Goal: Task Accomplishment & Management: Complete application form

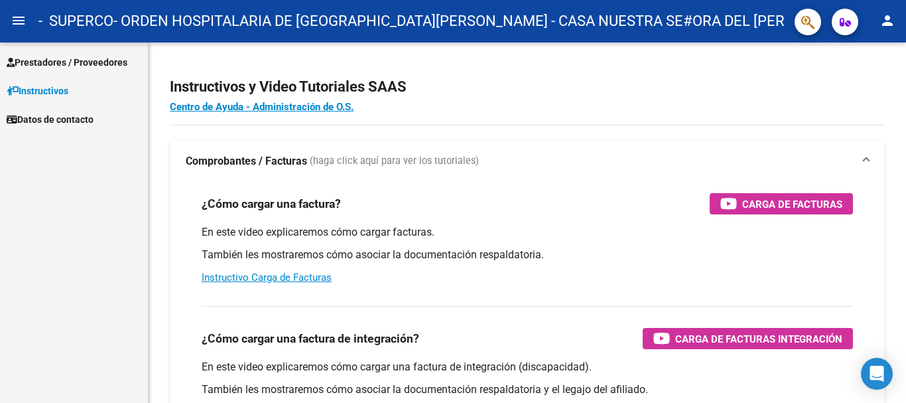
click at [42, 58] on span "Prestadores / Proveedores" at bounding box center [67, 62] width 121 height 15
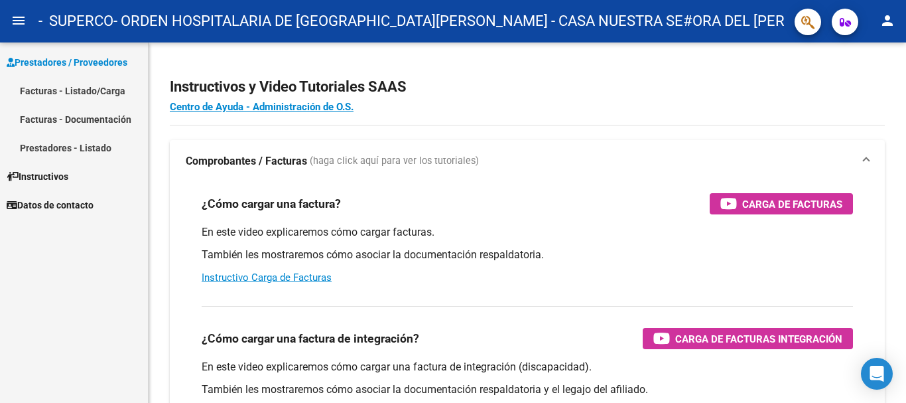
click at [55, 92] on link "Facturas - Listado/Carga" at bounding box center [74, 90] width 148 height 29
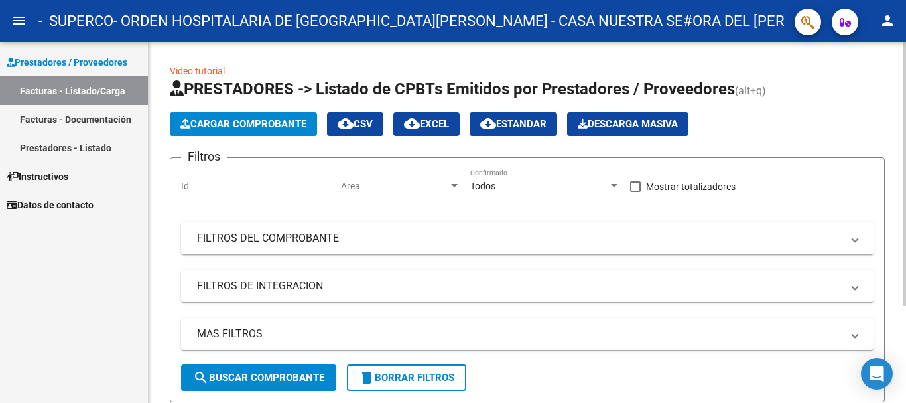
click at [229, 121] on span "Cargar Comprobante" at bounding box center [243, 124] width 126 height 12
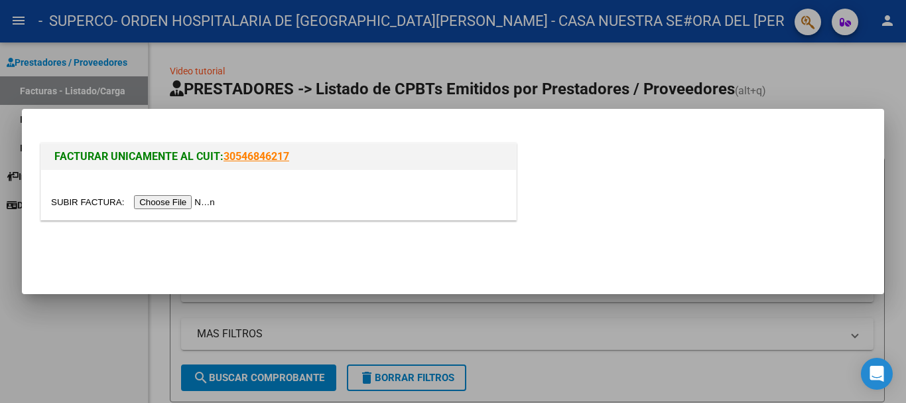
click at [163, 199] on input "file" at bounding box center [135, 202] width 168 height 14
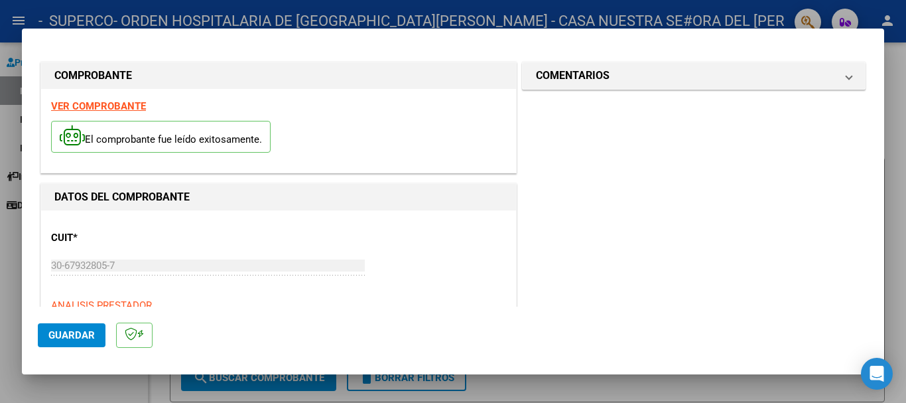
scroll to position [133, 0]
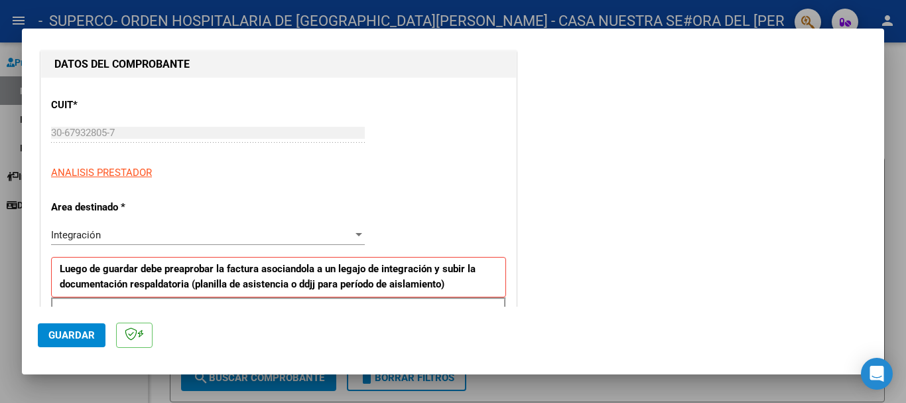
click at [97, 234] on span "Integración" at bounding box center [76, 235] width 50 height 12
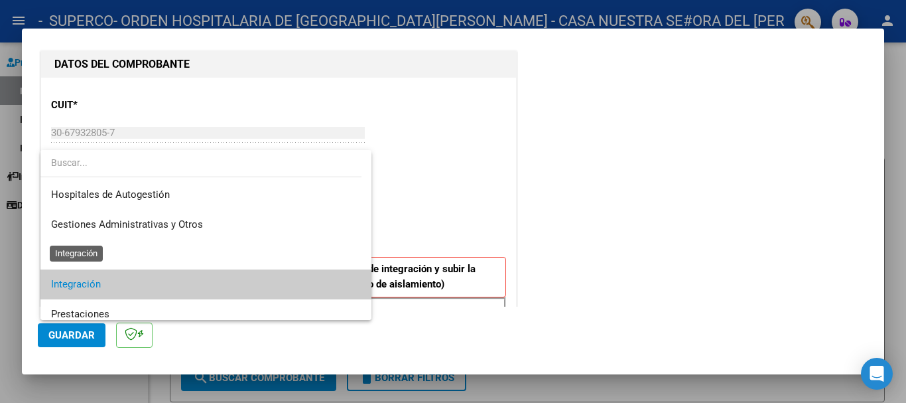
scroll to position [50, 0]
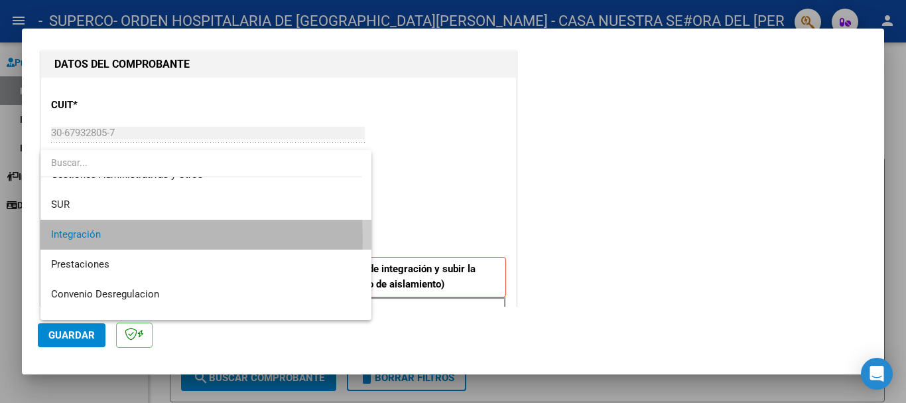
click at [116, 239] on span "Integración" at bounding box center [206, 235] width 310 height 30
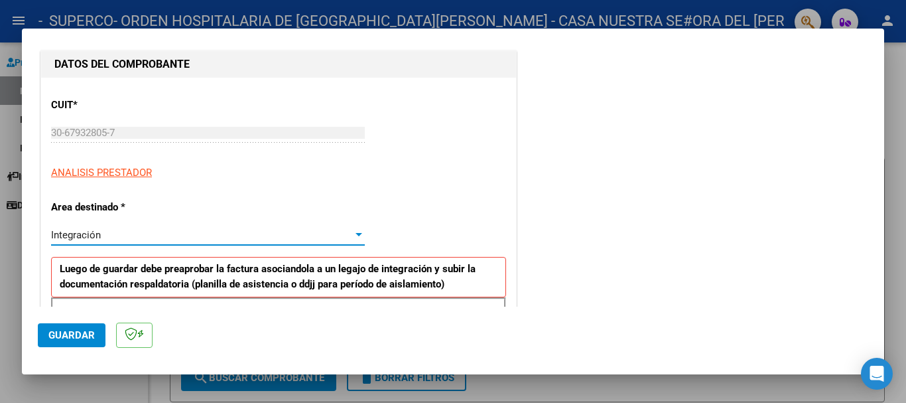
scroll to position [265, 0]
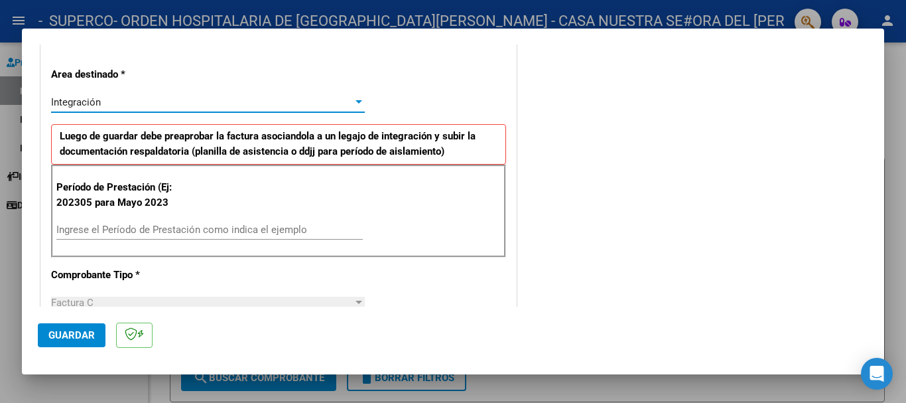
click at [105, 226] on input "Ingrese el Período de Prestación como indica el ejemplo" at bounding box center [209, 230] width 306 height 12
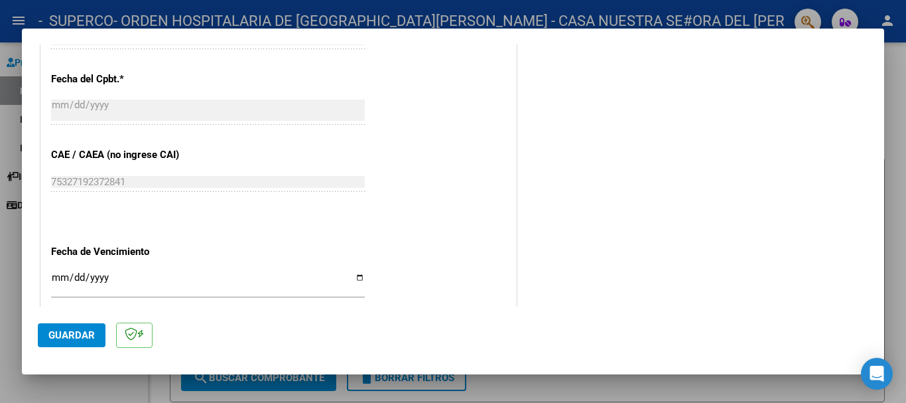
scroll to position [862, 0]
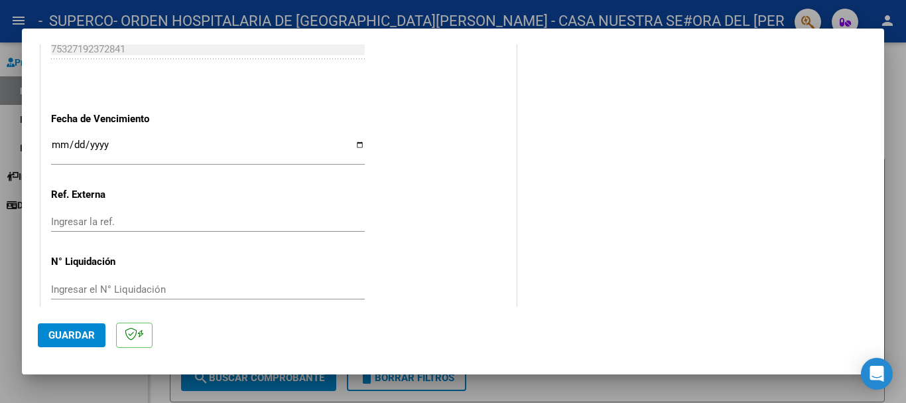
type input "202507"
click at [354, 143] on input "Ingresar la fecha" at bounding box center [208, 149] width 314 height 21
type input "[DATE]"
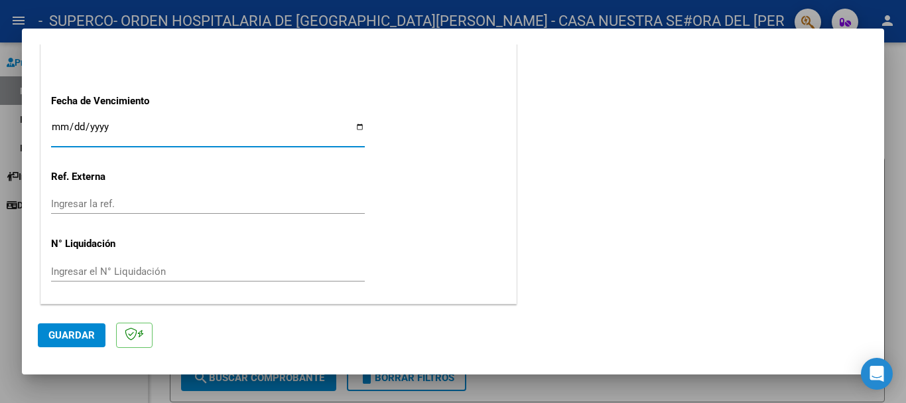
click at [78, 330] on span "Guardar" at bounding box center [71, 335] width 46 height 12
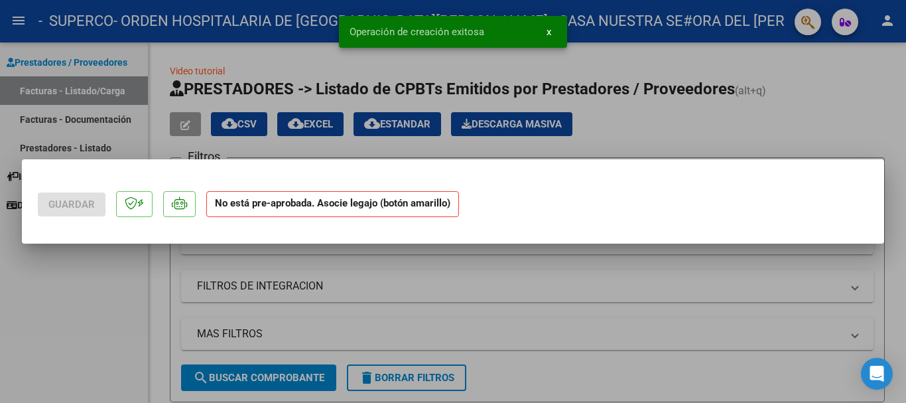
scroll to position [0, 0]
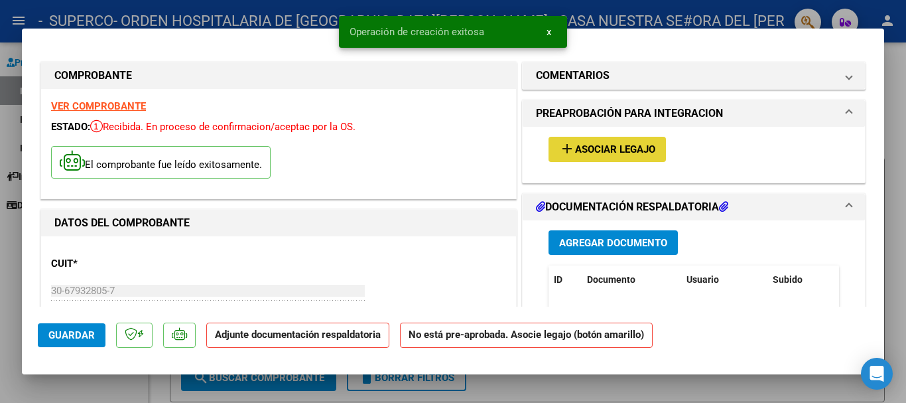
click at [595, 147] on span "Asociar Legajo" at bounding box center [615, 150] width 80 height 12
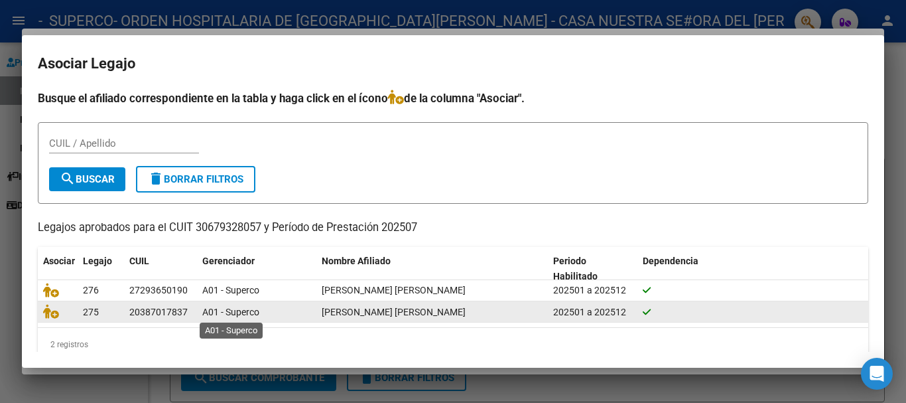
click at [222, 309] on span "A01 - Superco" at bounding box center [230, 311] width 57 height 11
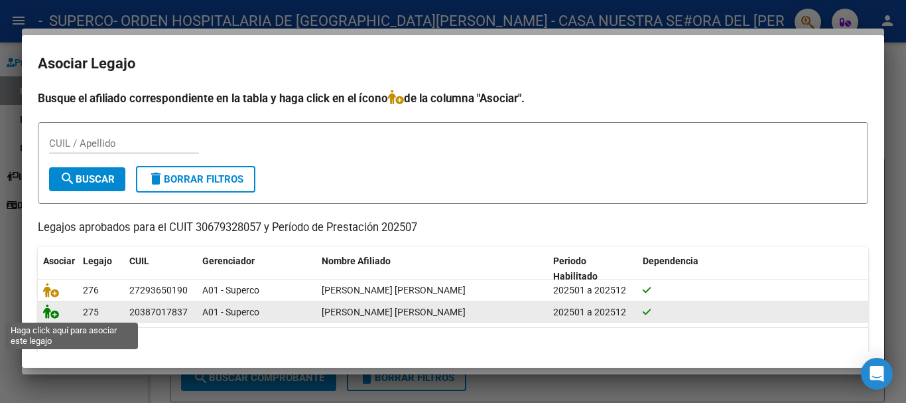
click at [48, 314] on icon at bounding box center [51, 311] width 16 height 15
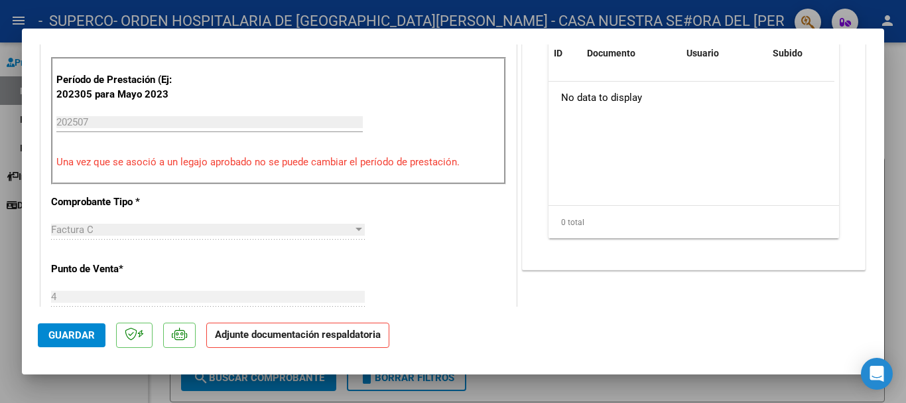
scroll to position [265, 0]
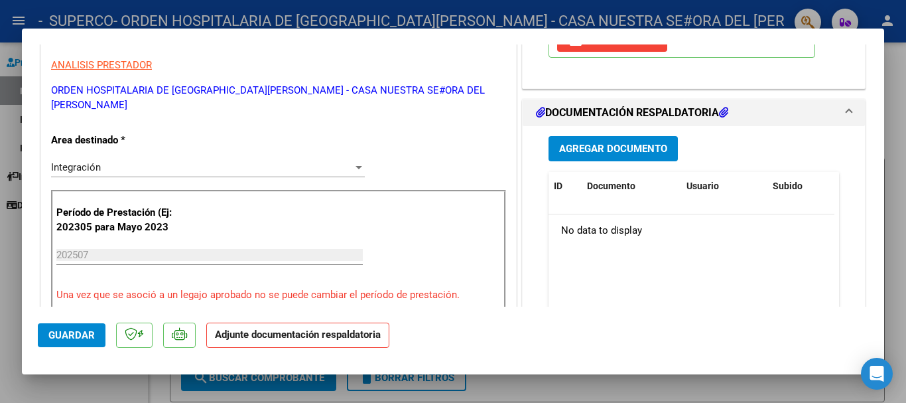
click at [582, 143] on span "Agregar Documento" at bounding box center [613, 149] width 108 height 12
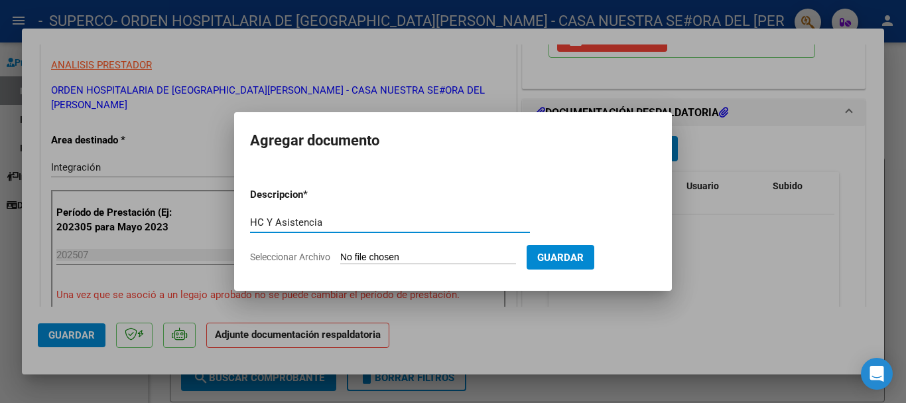
type input "HC Y Asistencia"
click at [368, 256] on input "Seleccionar Archivo" at bounding box center [428, 257] width 176 height 13
type input "C:\fakepath\moscato_250811151502.pdf"
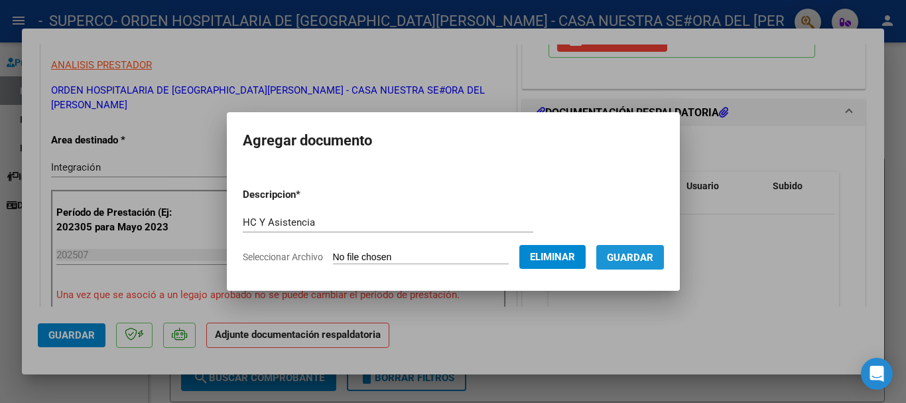
click at [632, 259] on span "Guardar" at bounding box center [630, 257] width 46 height 12
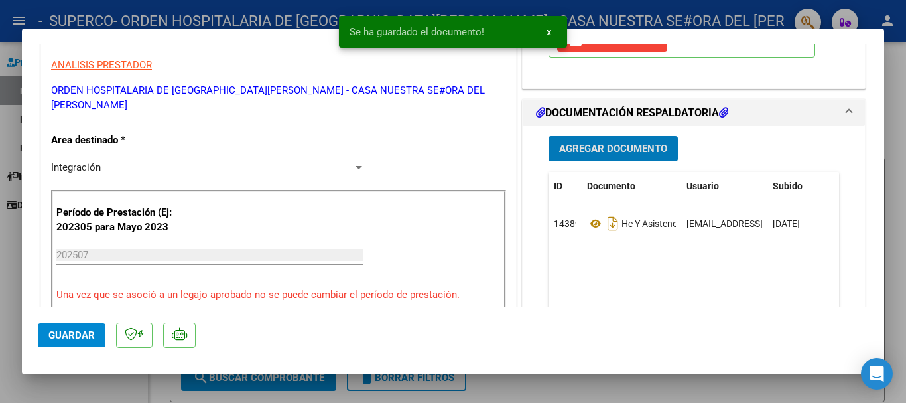
click at [73, 339] on span "Guardar" at bounding box center [71, 335] width 46 height 12
click at [66, 328] on button "Guardar" at bounding box center [72, 335] width 68 height 24
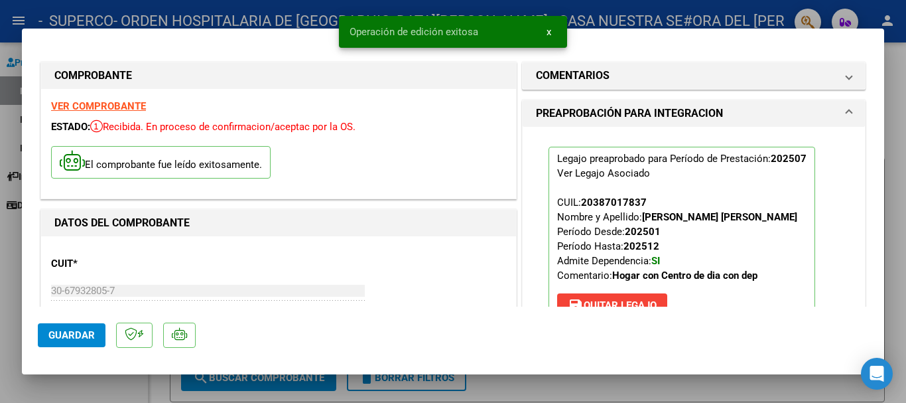
click at [775, 16] on div at bounding box center [453, 201] width 906 height 403
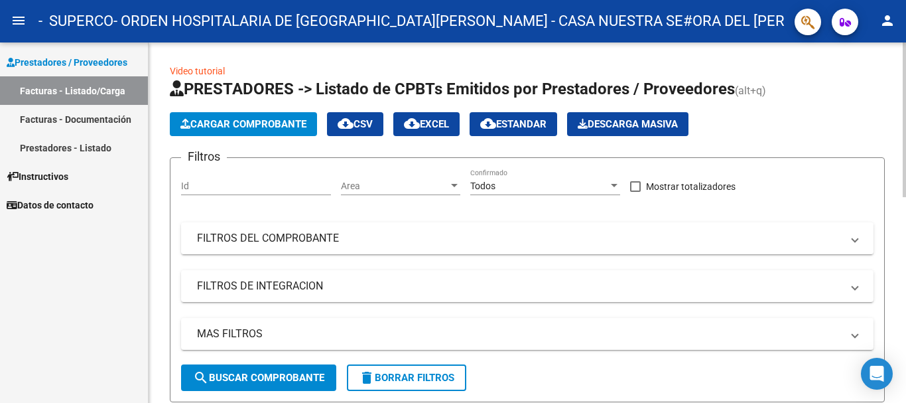
click at [270, 125] on span "Cargar Comprobante" at bounding box center [243, 124] width 126 height 12
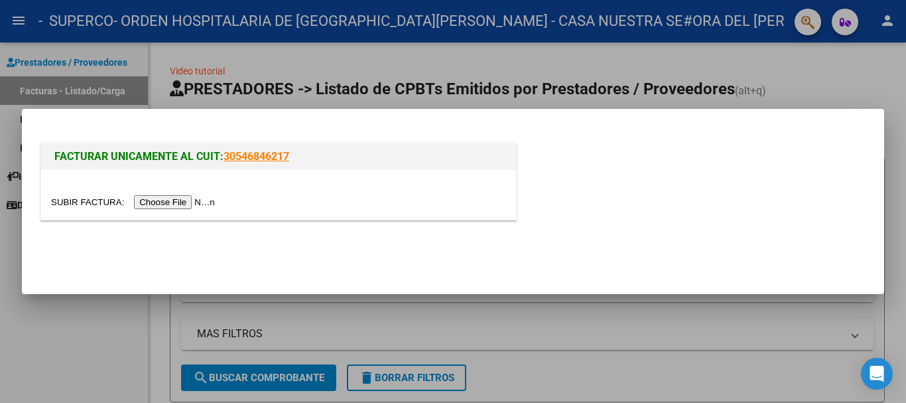
click at [184, 200] on input "file" at bounding box center [135, 202] width 168 height 14
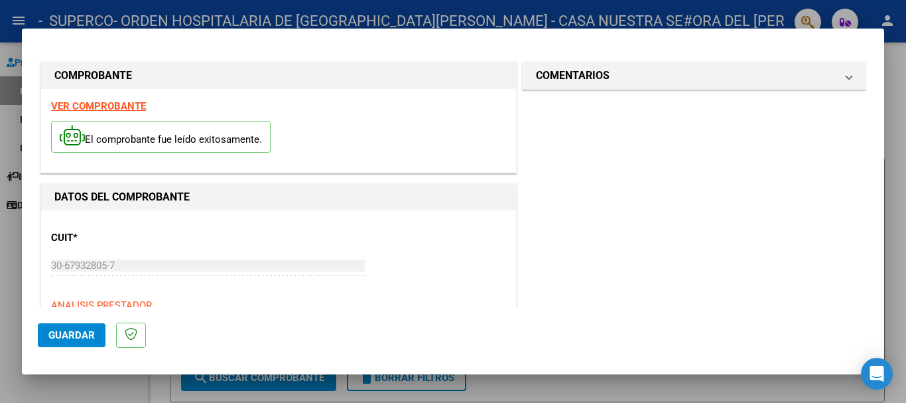
scroll to position [133, 0]
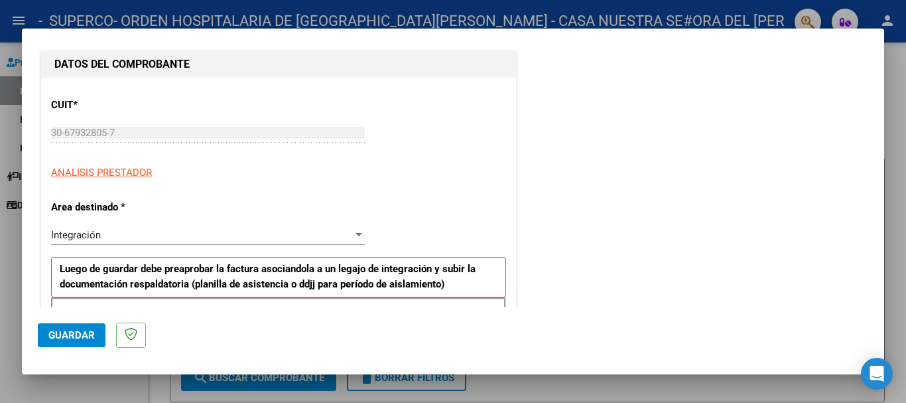
click at [165, 230] on div "Integración" at bounding box center [202, 235] width 302 height 12
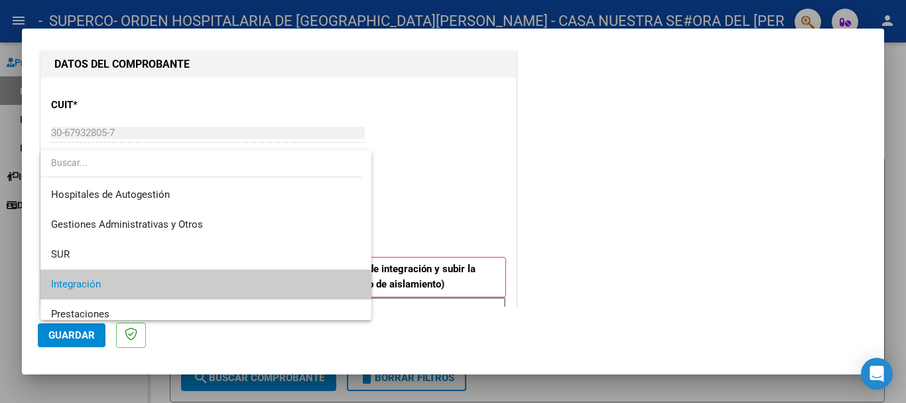
scroll to position [50, 0]
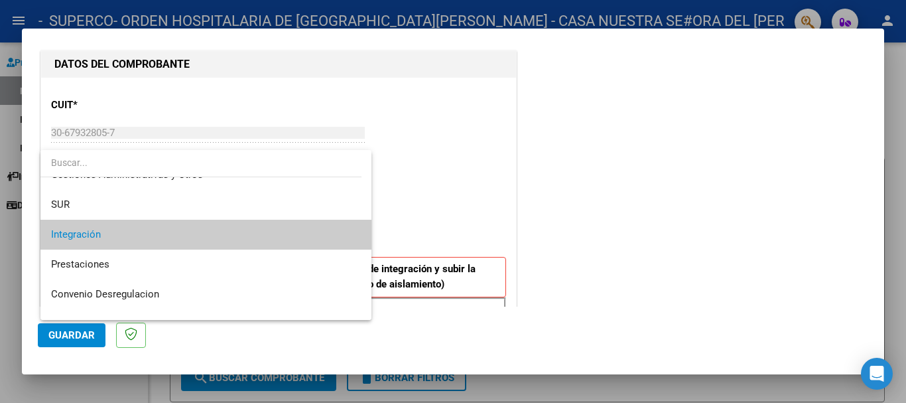
click at [111, 231] on span "Integración" at bounding box center [206, 235] width 310 height 30
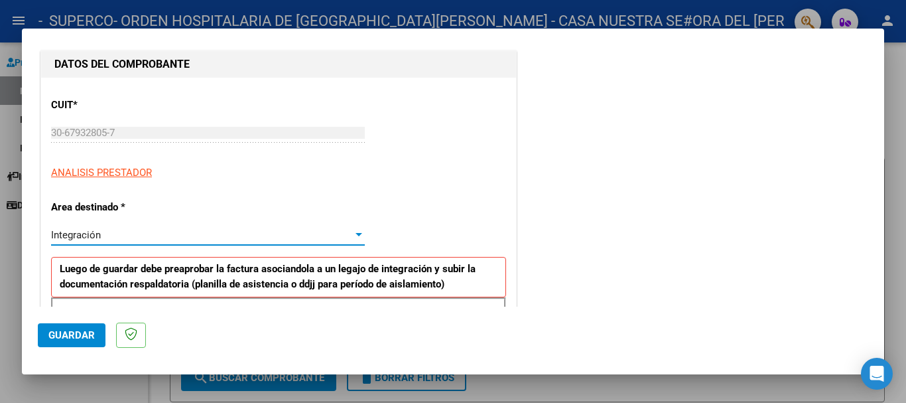
scroll to position [265, 0]
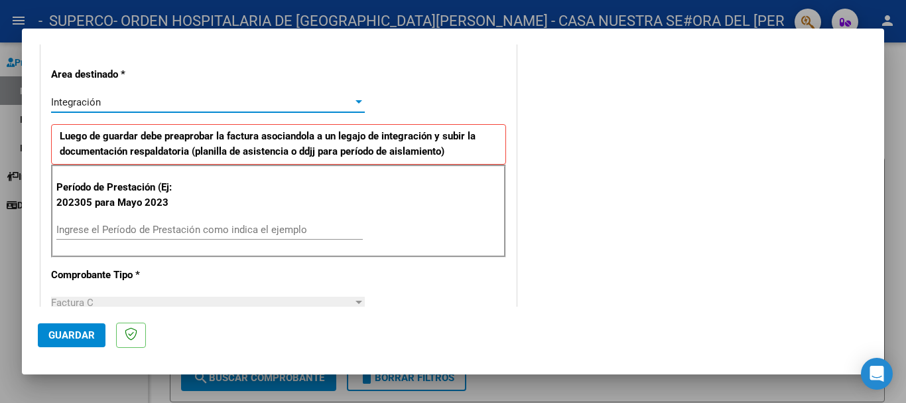
click at [106, 226] on input "Ingrese el Período de Prestación como indica el ejemplo" at bounding box center [209, 230] width 306 height 12
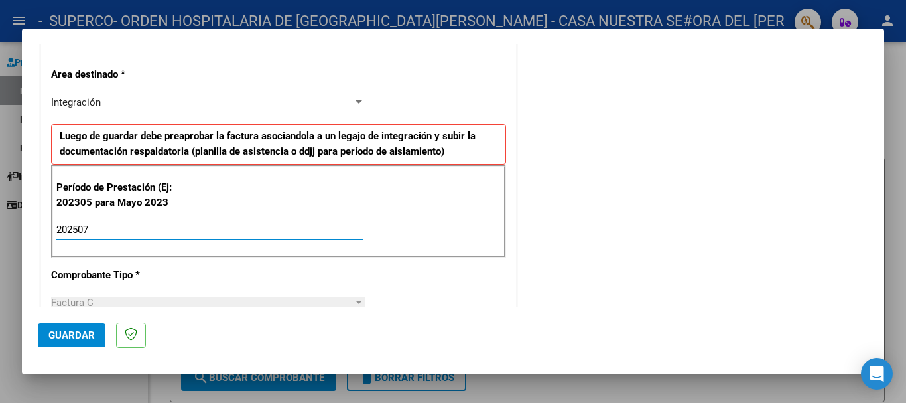
type input "202507"
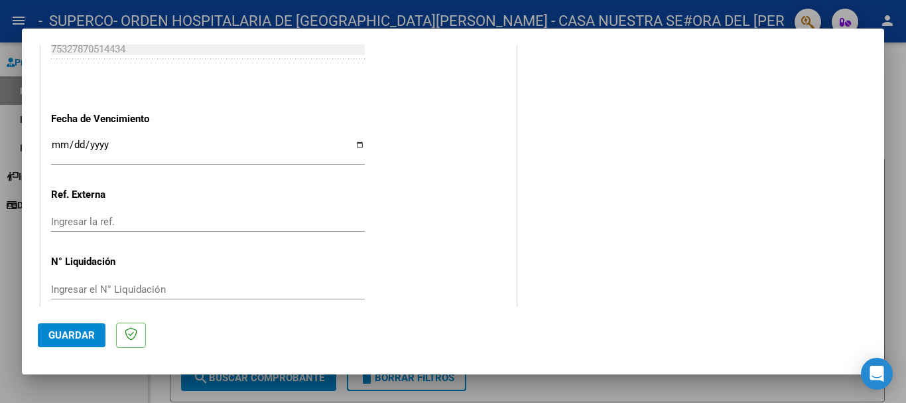
scroll to position [880, 0]
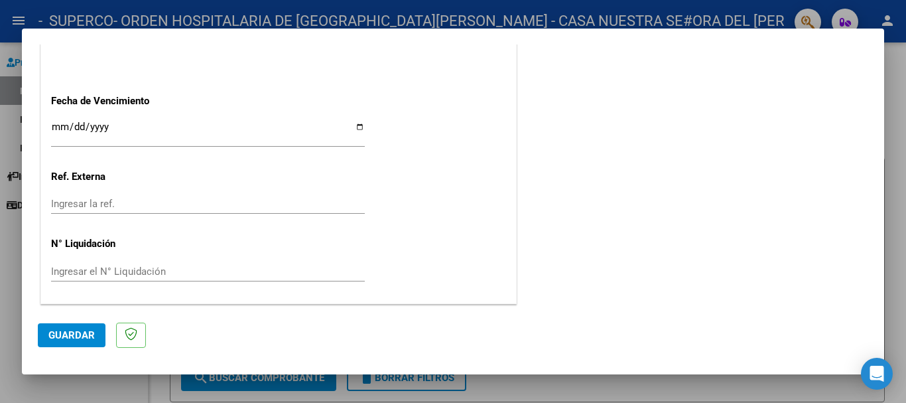
click at [74, 334] on span "Guardar" at bounding box center [71, 335] width 46 height 12
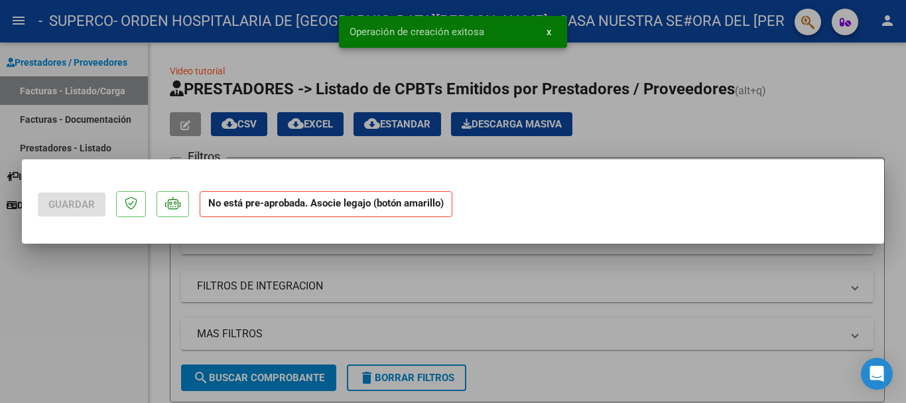
scroll to position [0, 0]
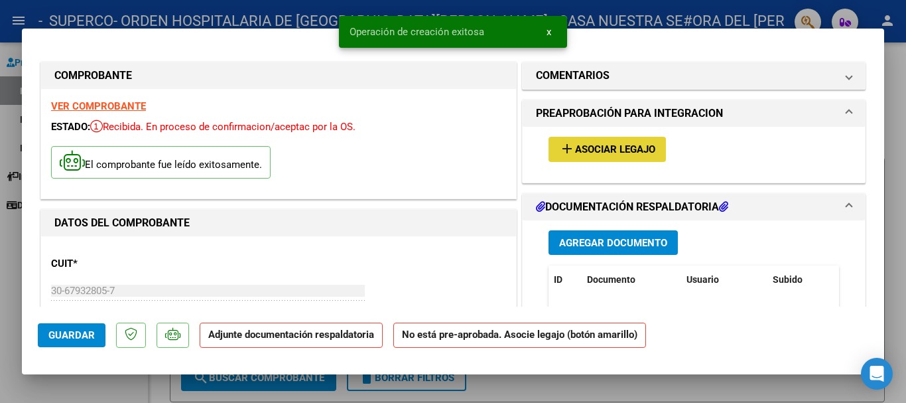
click at [616, 148] on span "Asociar Legajo" at bounding box center [615, 150] width 80 height 12
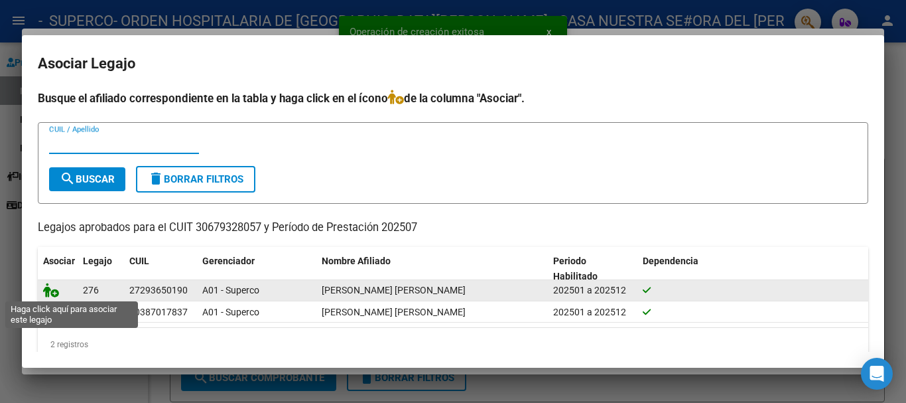
click at [52, 286] on icon at bounding box center [51, 290] width 16 height 15
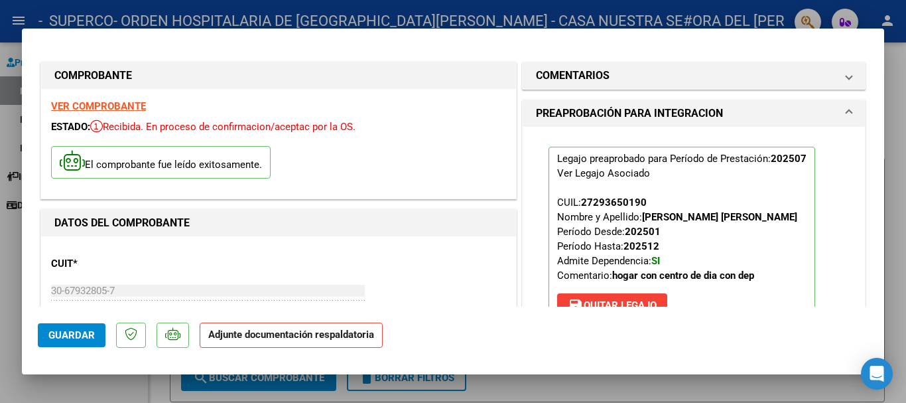
scroll to position [265, 0]
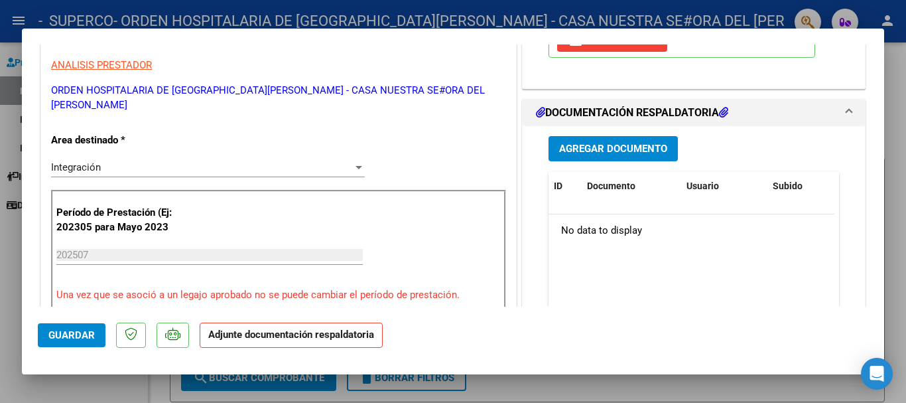
click at [598, 141] on button "Agregar Documento" at bounding box center [613, 148] width 129 height 25
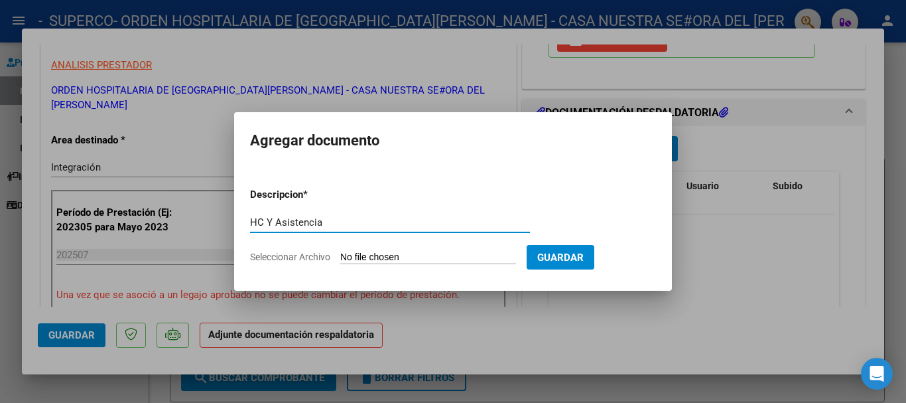
type input "HC Y Asistencia"
click at [356, 251] on input "Seleccionar Archivo" at bounding box center [428, 257] width 176 height 13
type input "C:\fakepath\[PERSON_NAME] paola_250811151247.pdf"
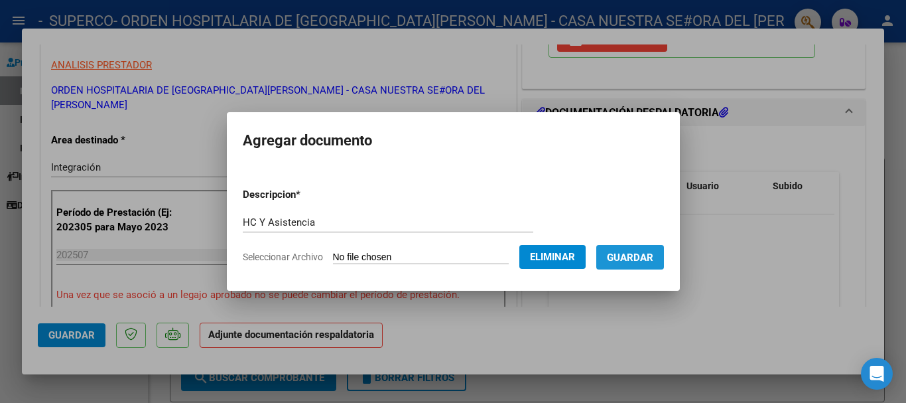
click at [628, 255] on span "Guardar" at bounding box center [630, 257] width 46 height 12
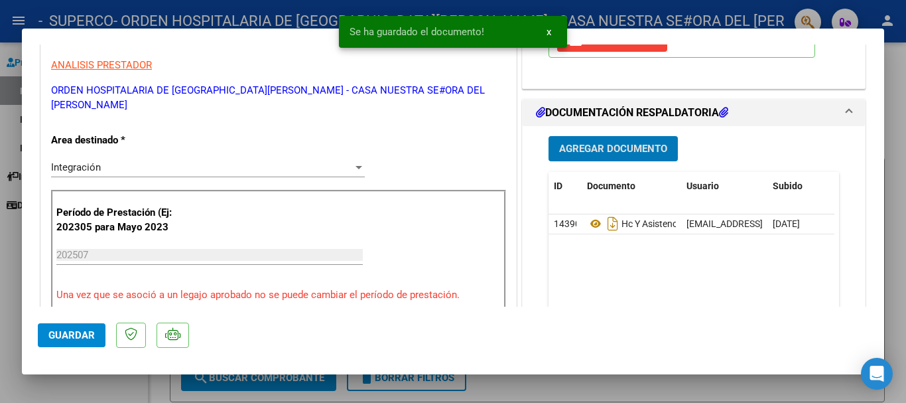
click at [64, 342] on button "Guardar" at bounding box center [72, 335] width 68 height 24
click at [876, 13] on div at bounding box center [453, 201] width 906 height 403
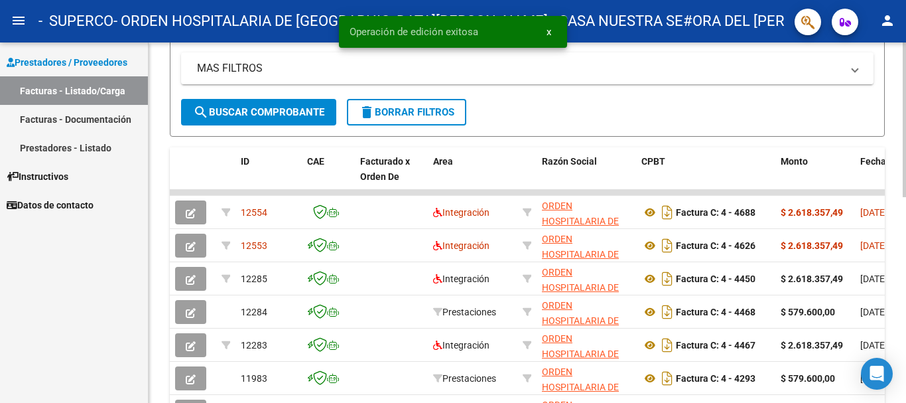
scroll to position [0, 0]
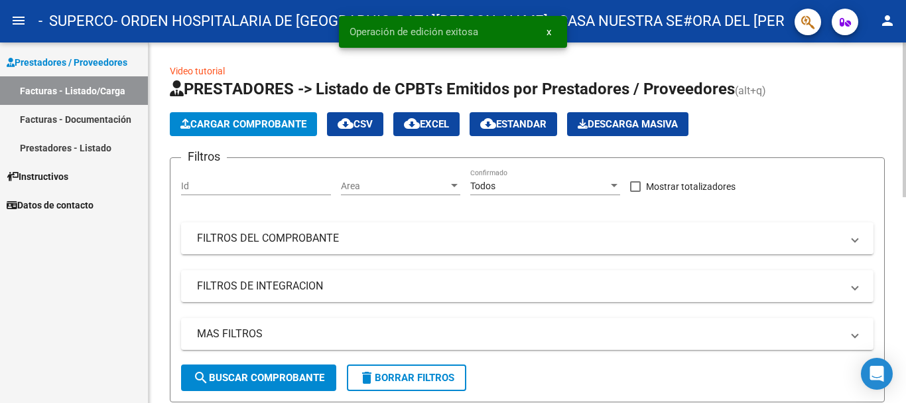
click at [230, 126] on span "Cargar Comprobante" at bounding box center [243, 124] width 126 height 12
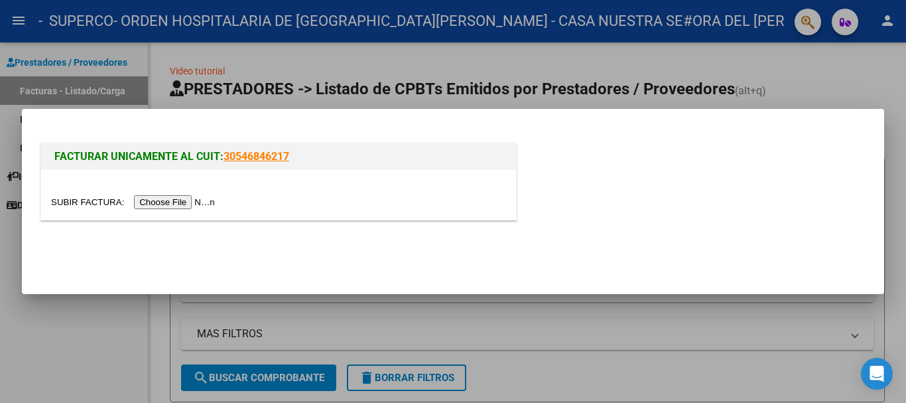
click at [205, 202] on input "file" at bounding box center [135, 202] width 168 height 14
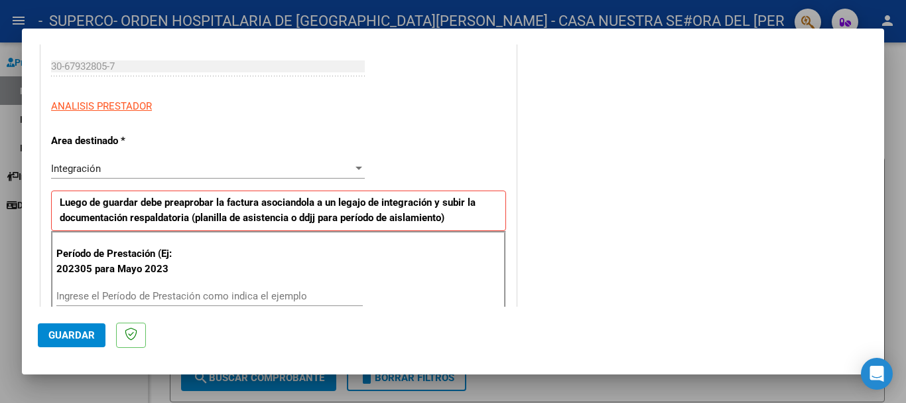
scroll to position [398, 0]
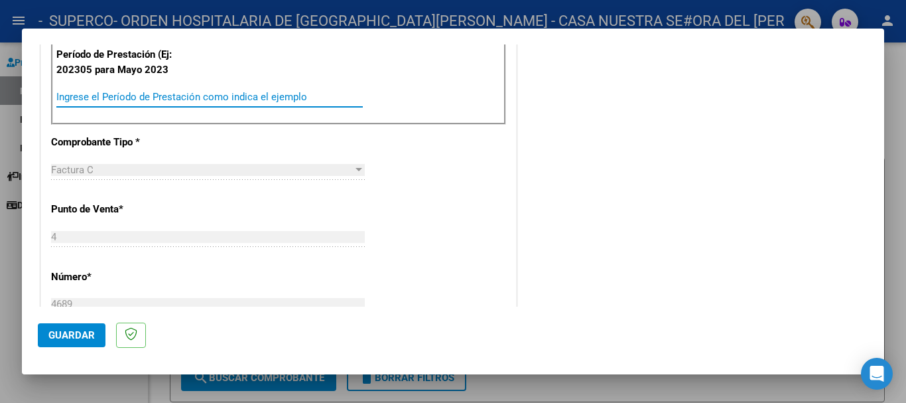
click at [128, 96] on input "Ingrese el Período de Prestación como indica el ejemplo" at bounding box center [209, 97] width 306 height 12
type input "202507"
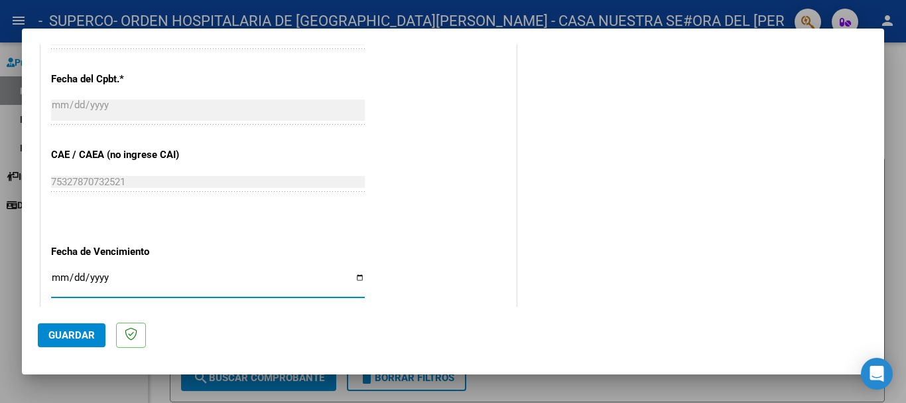
click at [111, 280] on input "Ingresar la fecha" at bounding box center [208, 282] width 314 height 21
click at [352, 276] on input "Ingresar la fecha" at bounding box center [208, 282] width 314 height 21
type input "[DATE]"
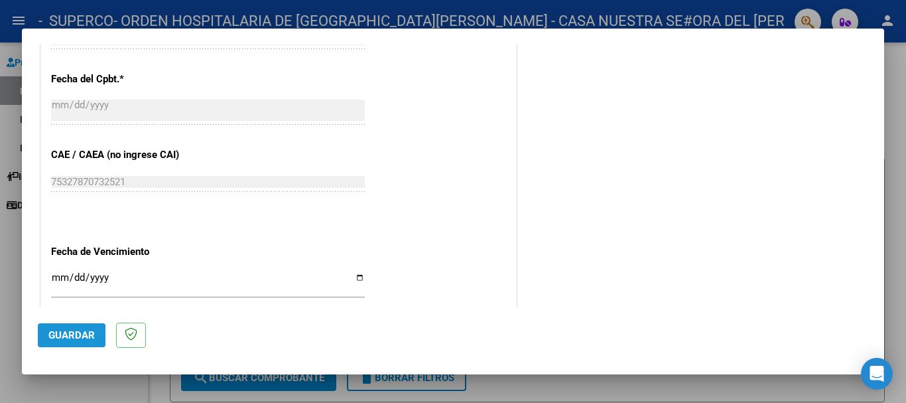
click at [66, 338] on span "Guardar" at bounding box center [71, 335] width 46 height 12
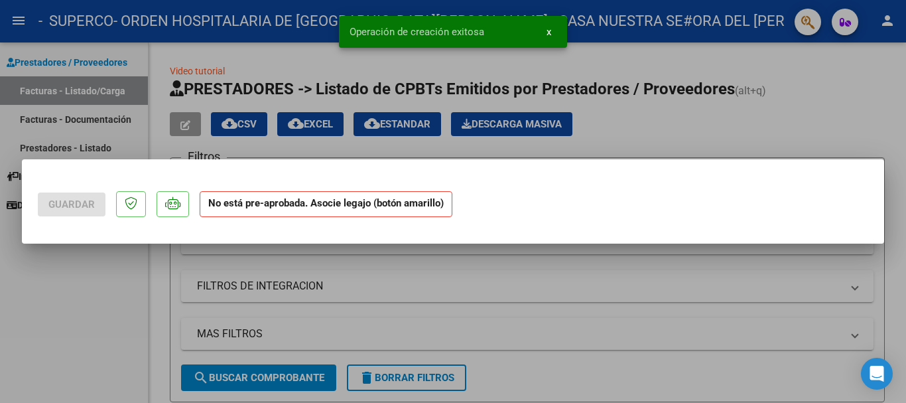
scroll to position [0, 0]
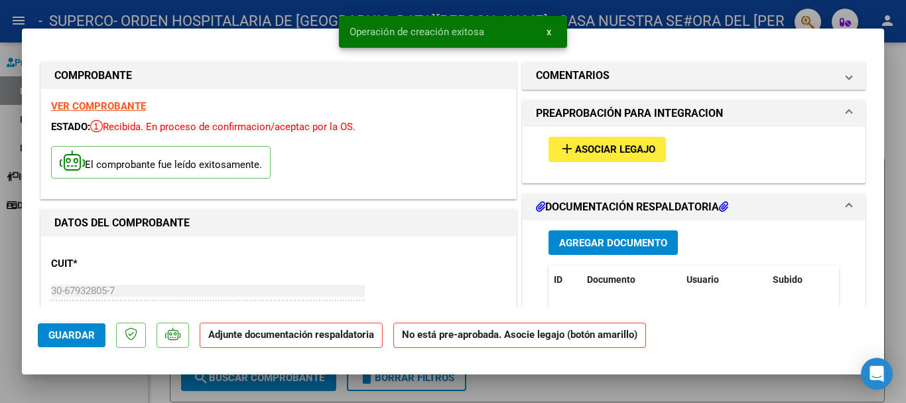
click at [582, 154] on span "Asociar Legajo" at bounding box center [615, 150] width 80 height 12
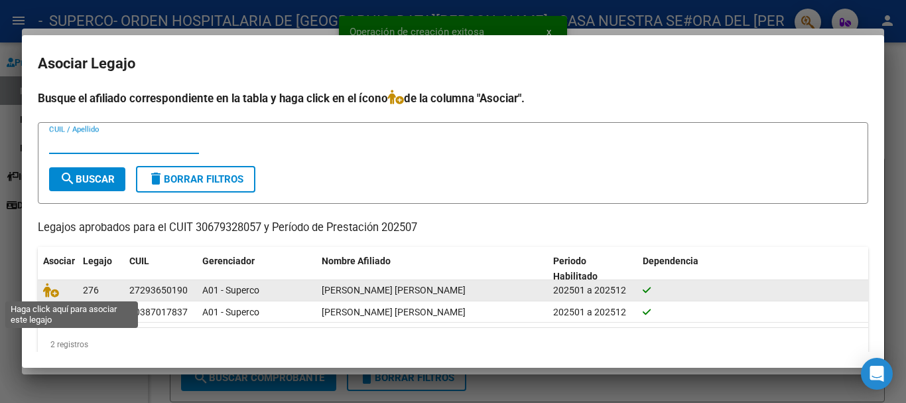
click at [60, 289] on span at bounding box center [53, 290] width 20 height 11
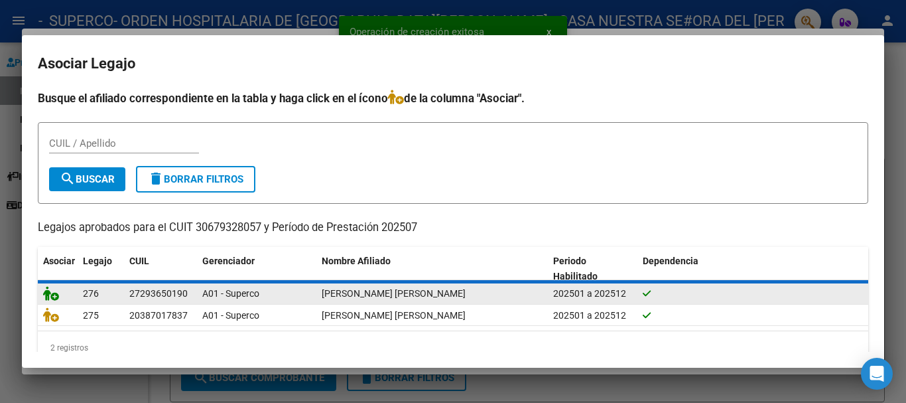
click at [51, 291] on icon at bounding box center [51, 293] width 16 height 15
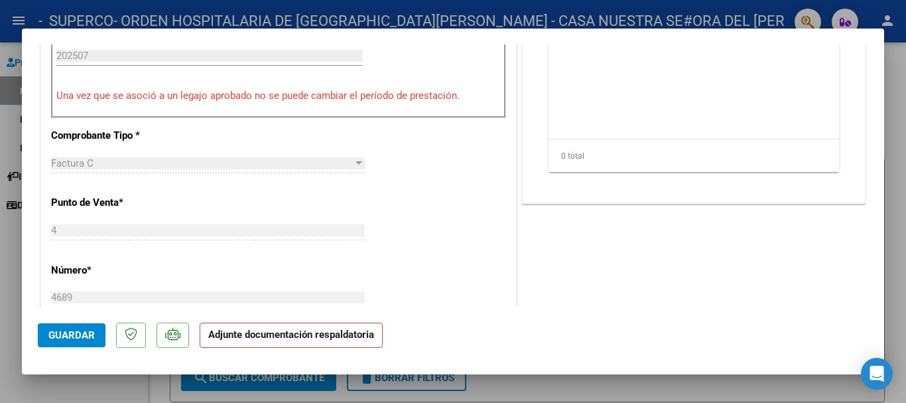
scroll to position [332, 0]
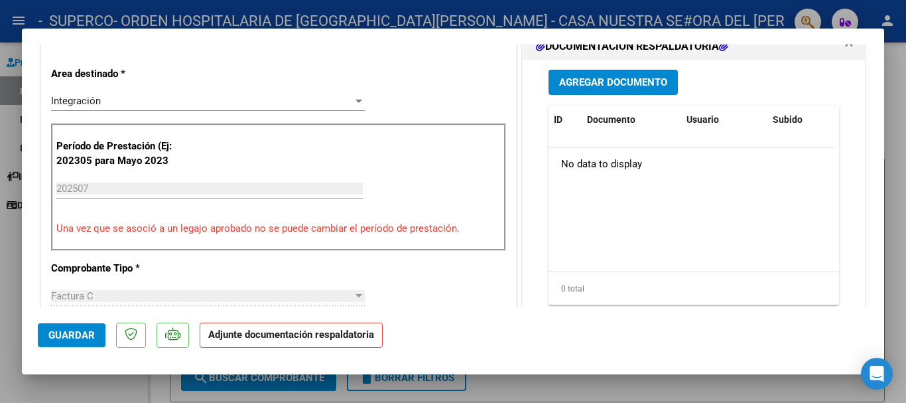
click at [614, 87] on span "Agregar Documento" at bounding box center [613, 83] width 108 height 12
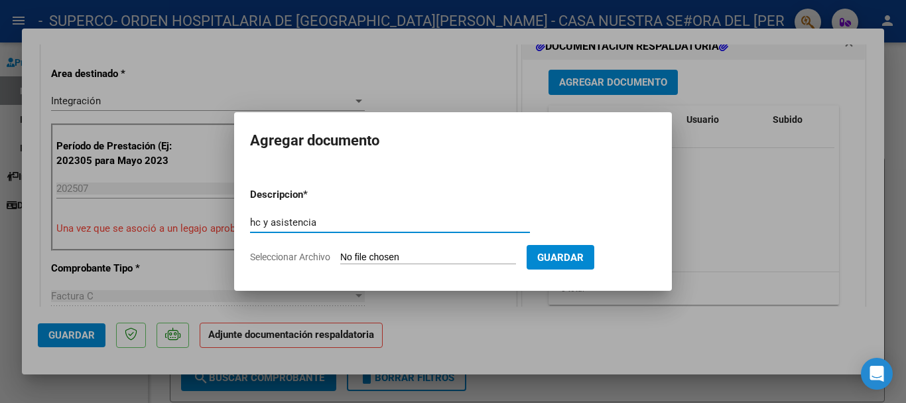
type input "hc y asistencia"
click at [383, 253] on input "Seleccionar Archivo" at bounding box center [428, 257] width 176 height 13
type input "C:\fakepath\[PERSON_NAME] paola_250811151247.pdf"
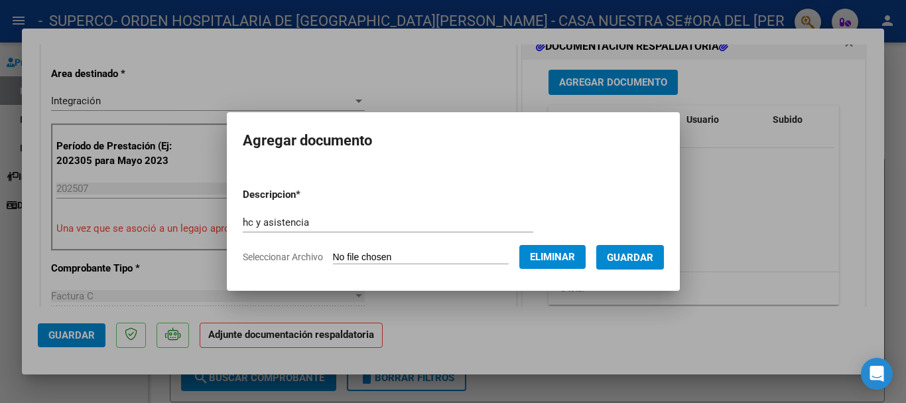
click at [643, 256] on span "Guardar" at bounding box center [630, 257] width 46 height 12
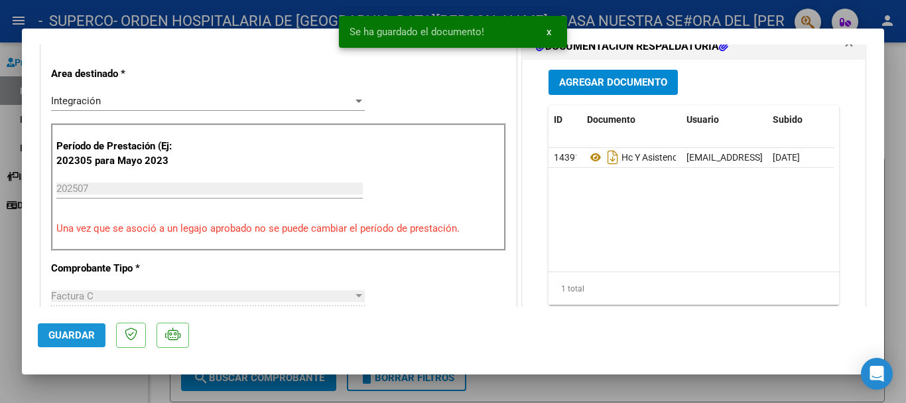
click at [70, 329] on span "Guardar" at bounding box center [71, 335] width 46 height 12
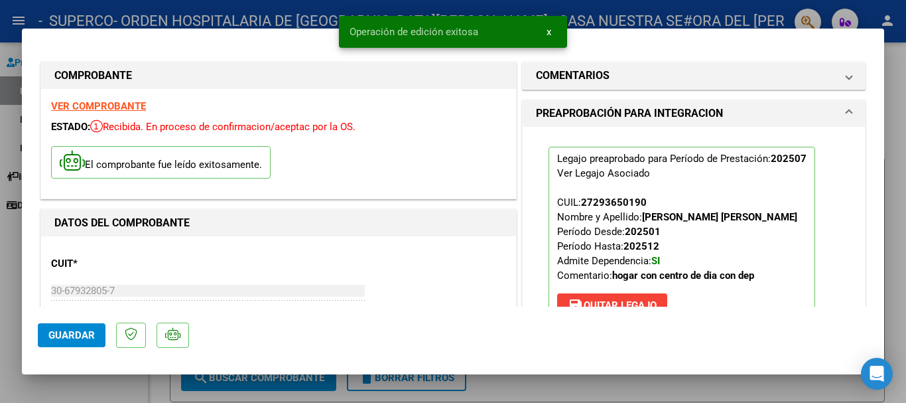
click at [750, 12] on div at bounding box center [453, 201] width 906 height 403
type input "$ 0,00"
